Goal: Task Accomplishment & Management: Use online tool/utility

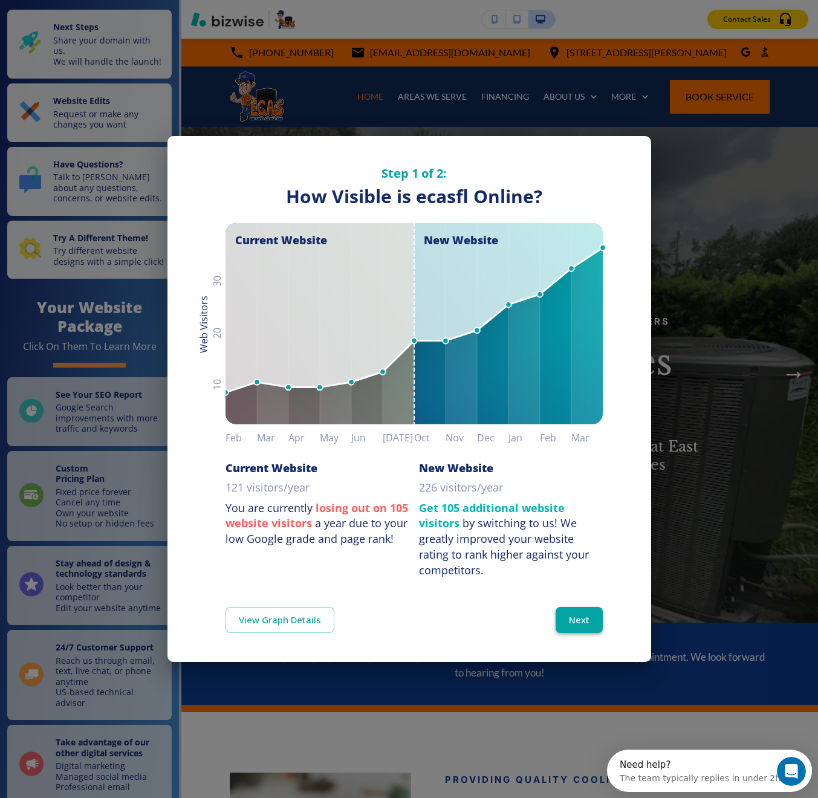
click at [580, 617] on button "Next" at bounding box center [578, 619] width 47 height 25
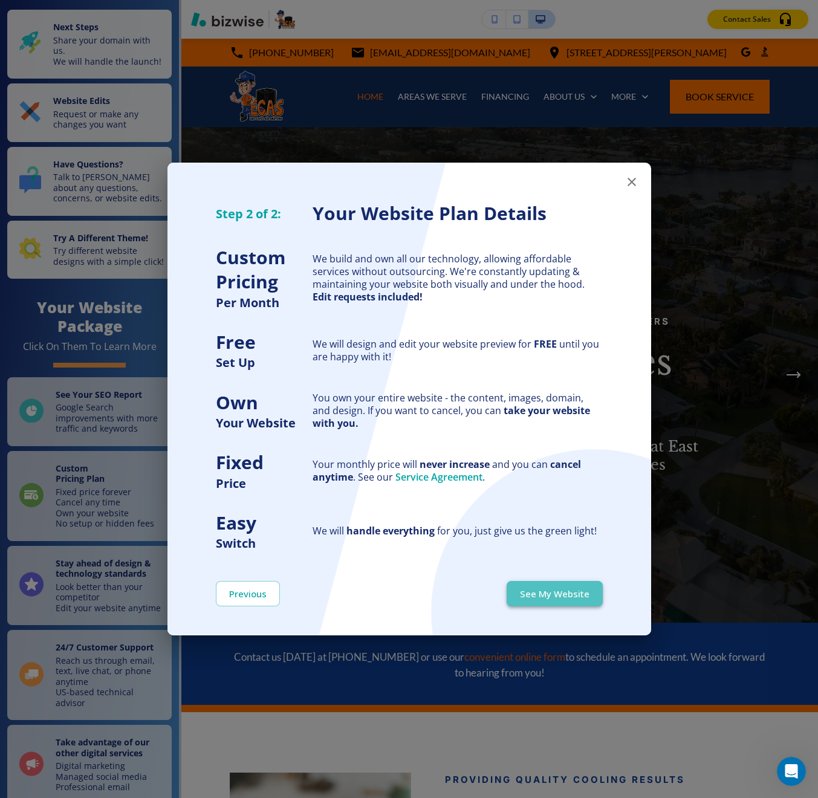
click at [581, 596] on button "See My Website" at bounding box center [554, 593] width 96 height 25
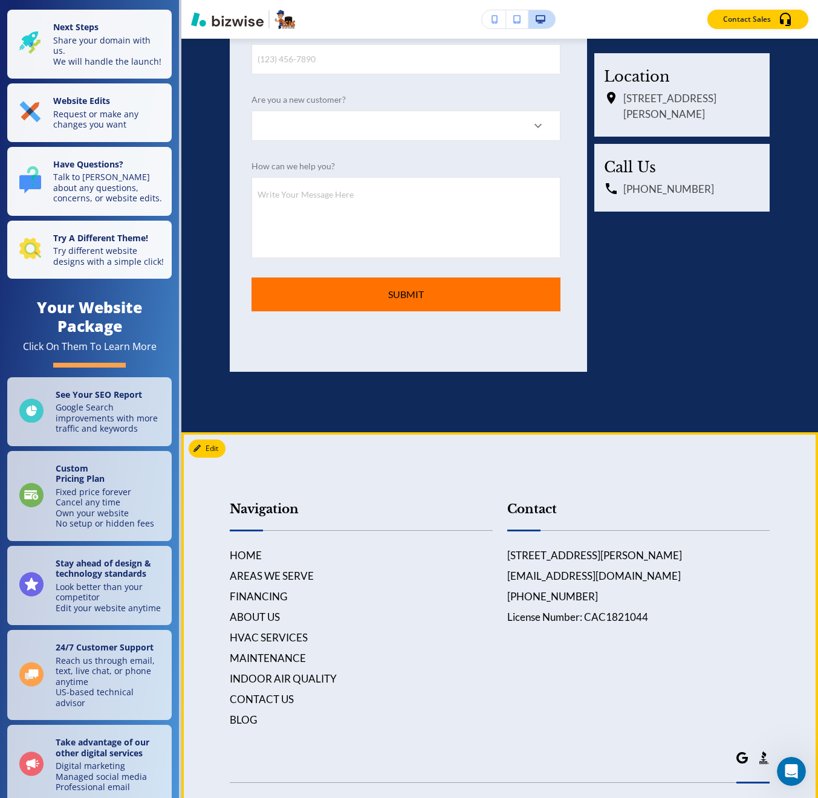
scroll to position [6054, 0]
